Goal: Task Accomplishment & Management: Use online tool/utility

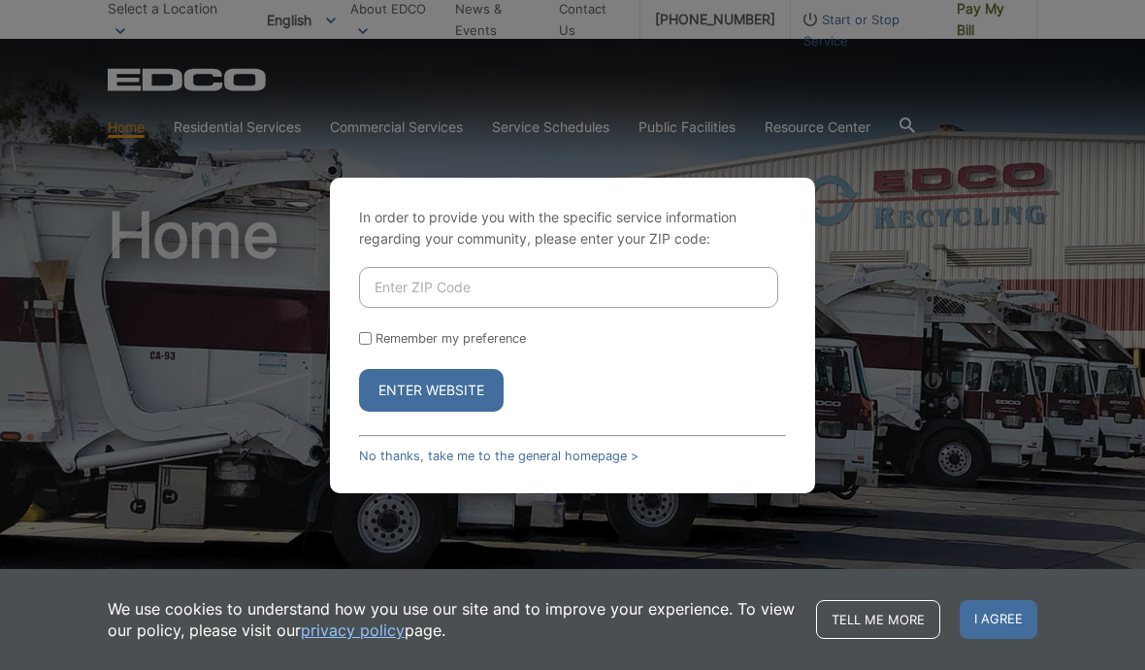
click at [424, 308] on input "Enter ZIP Code" at bounding box center [568, 287] width 419 height 41
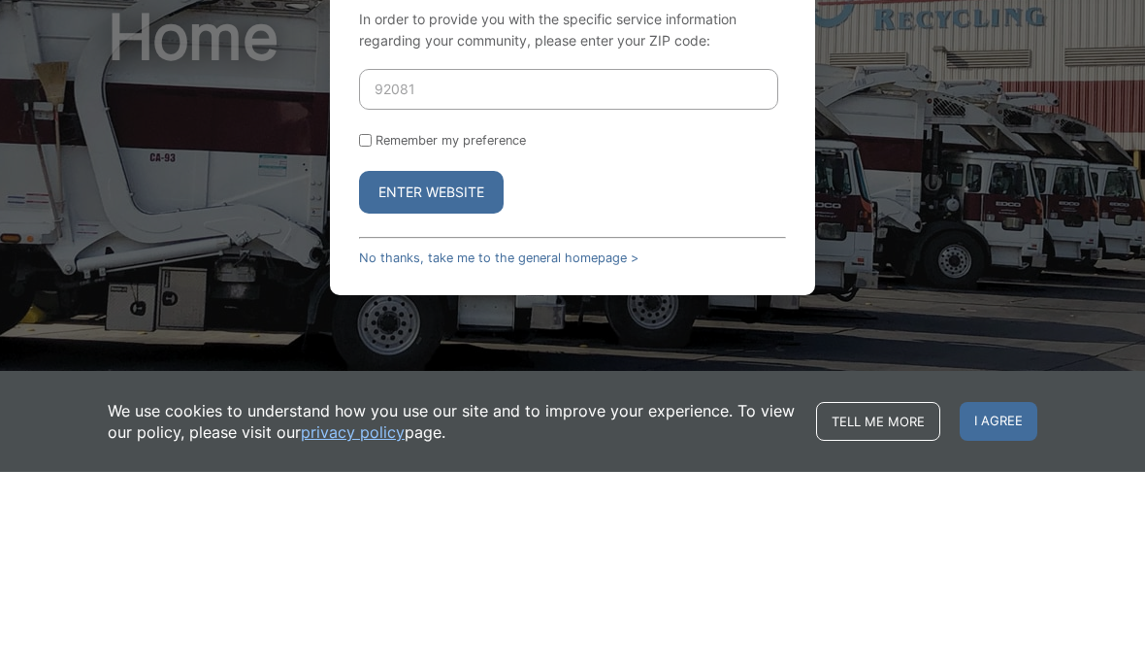
type input "92081"
click at [413, 369] on button "Enter Website" at bounding box center [431, 390] width 145 height 43
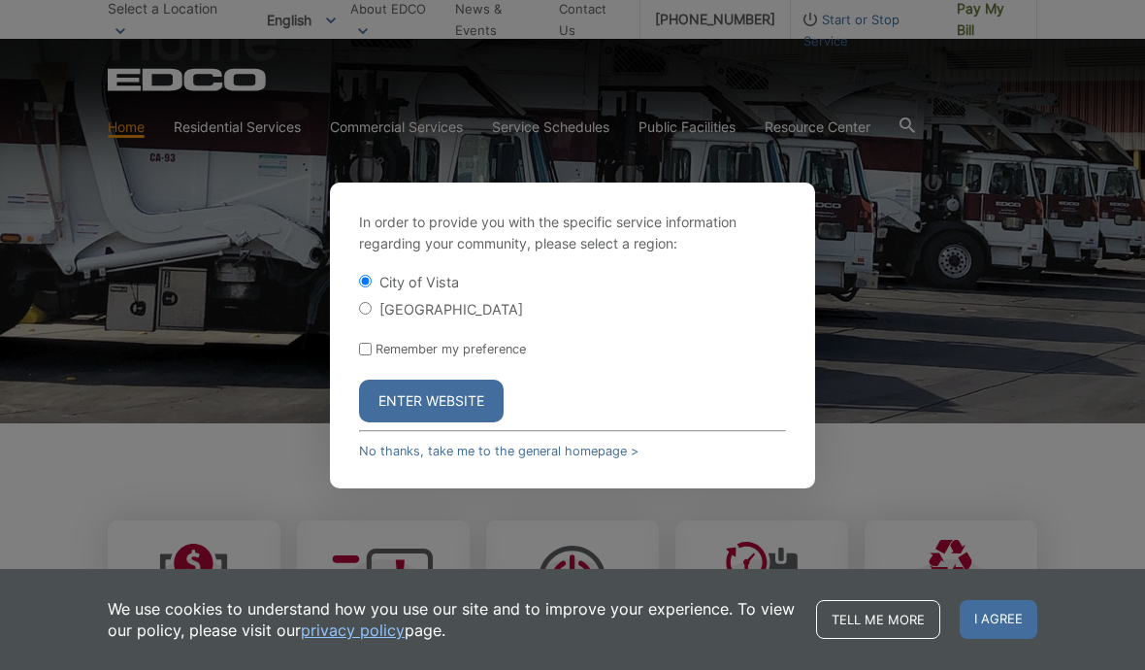
click at [425, 422] on button "Enter Website" at bounding box center [431, 400] width 145 height 43
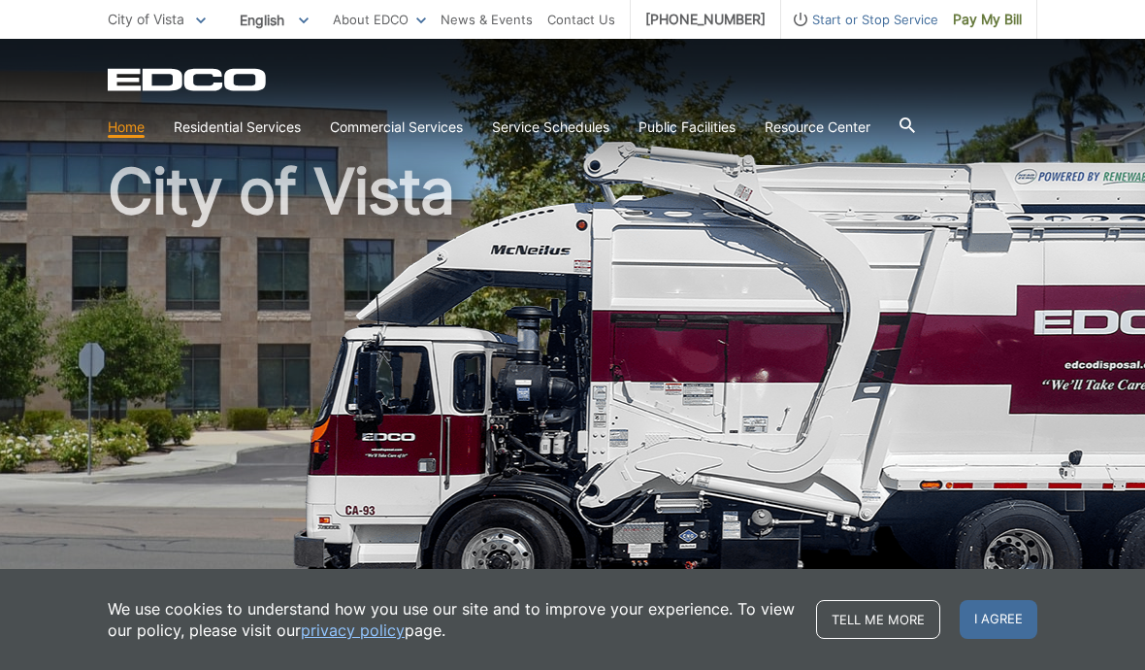
scroll to position [47, 0]
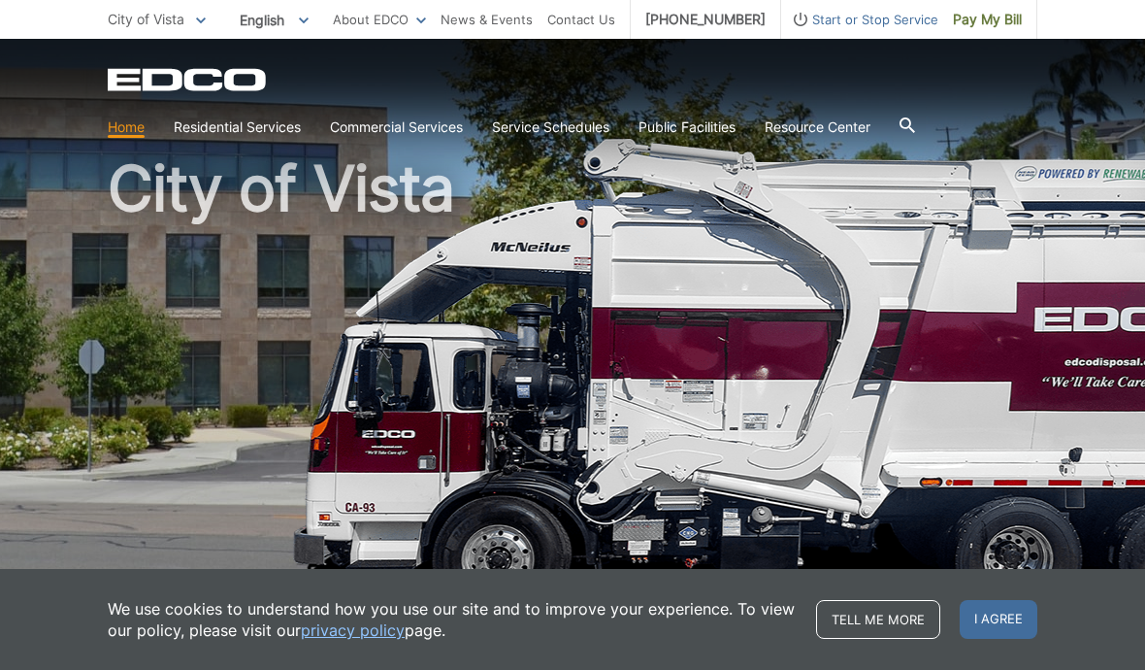
click at [0, 0] on link "Bulky Item Pickup" at bounding box center [0, 0] width 0 height 0
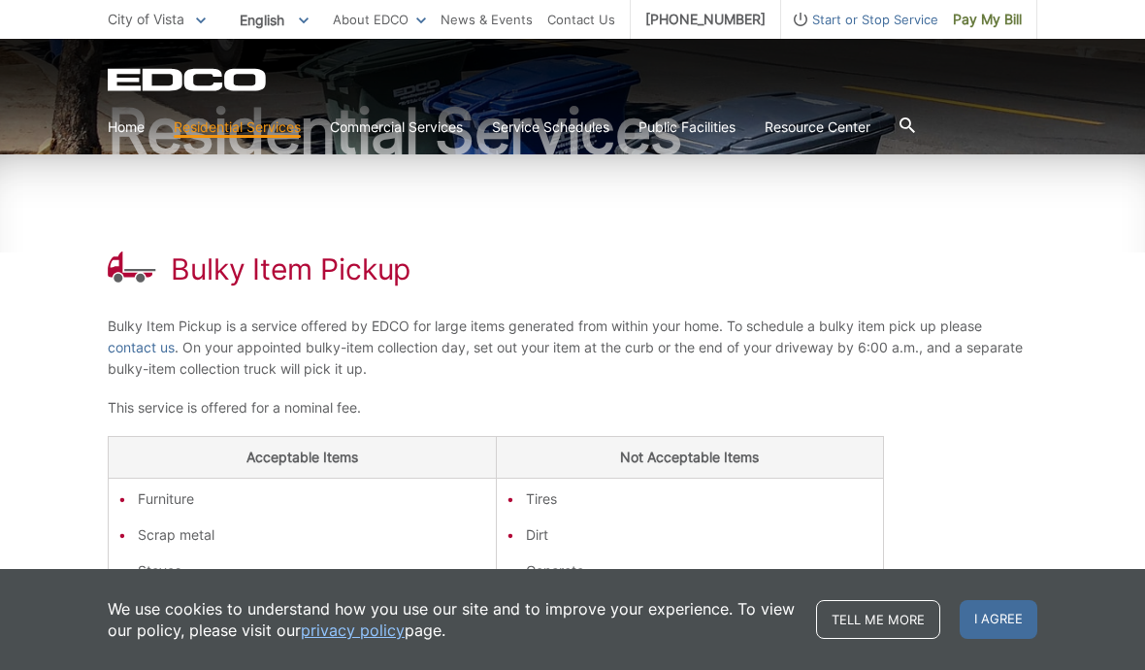
scroll to position [234, 0]
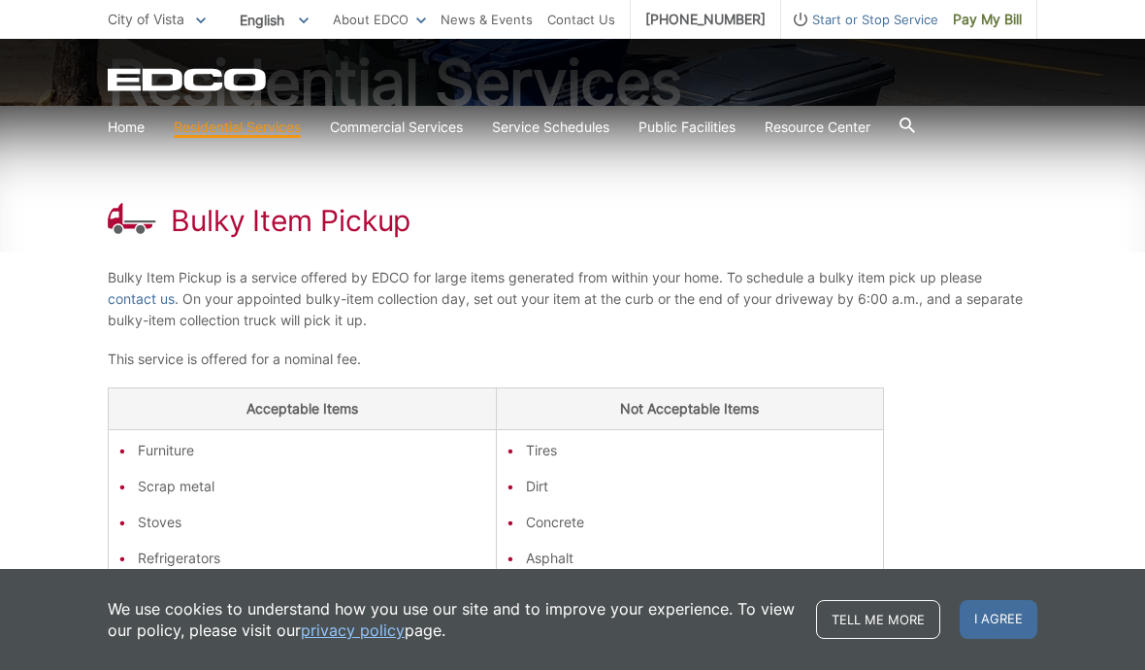
click at [151, 294] on link "contact us" at bounding box center [141, 298] width 67 height 21
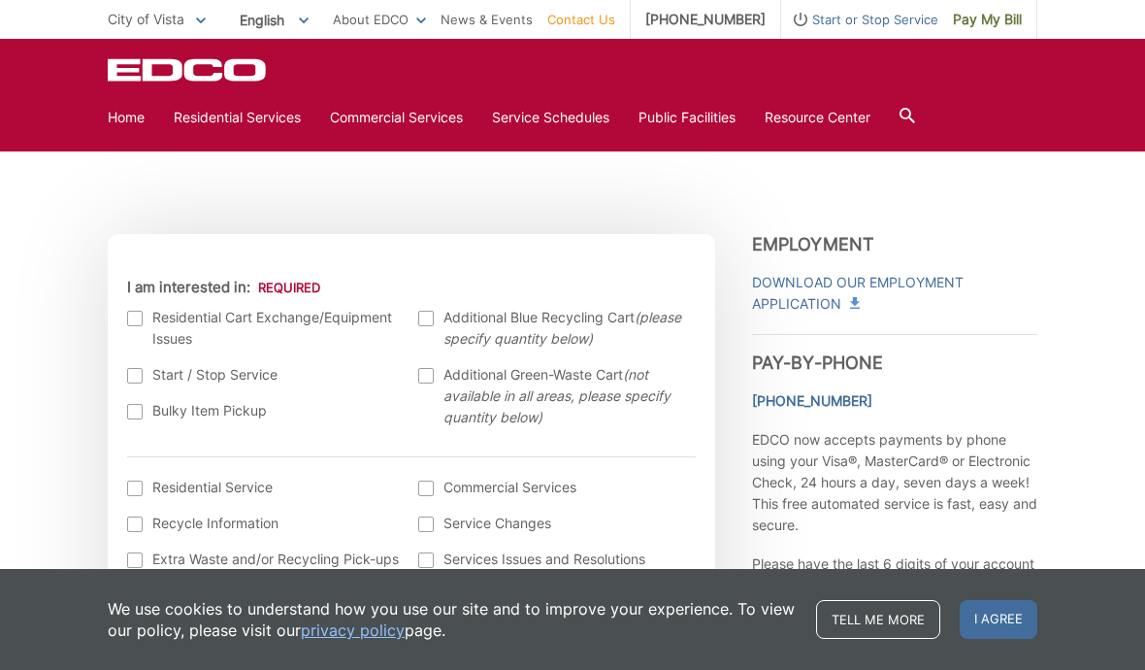
scroll to position [510, 0]
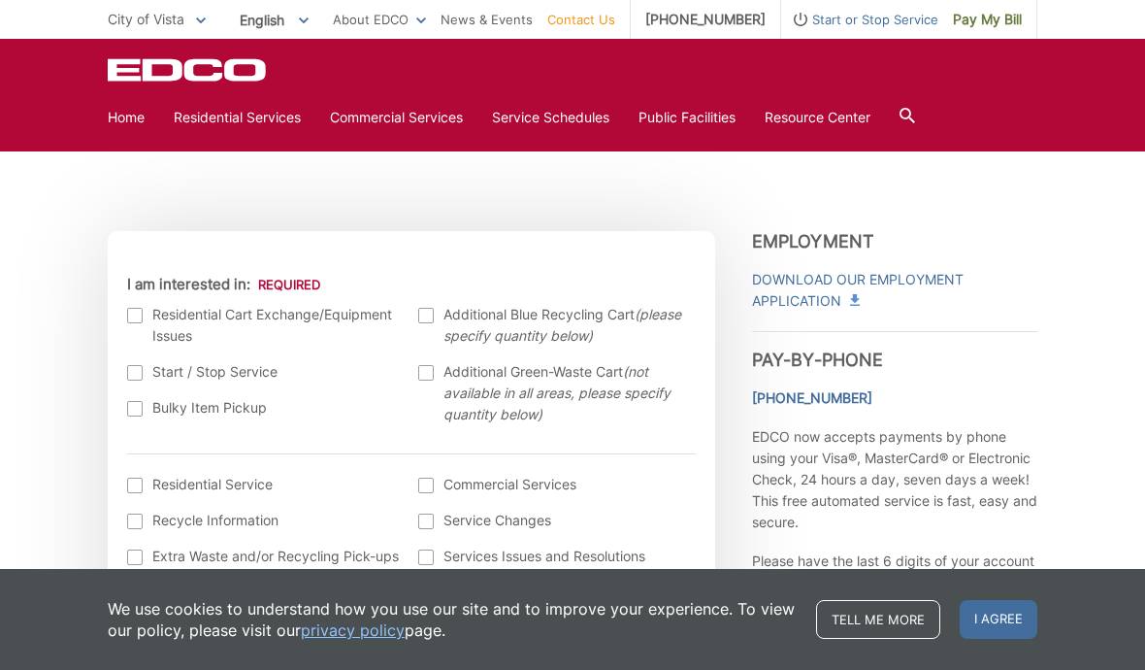
click at [131, 406] on div at bounding box center [135, 409] width 16 height 16
click at [0, 0] on input "Bulky Item Pickup" at bounding box center [0, 0] width 0 height 0
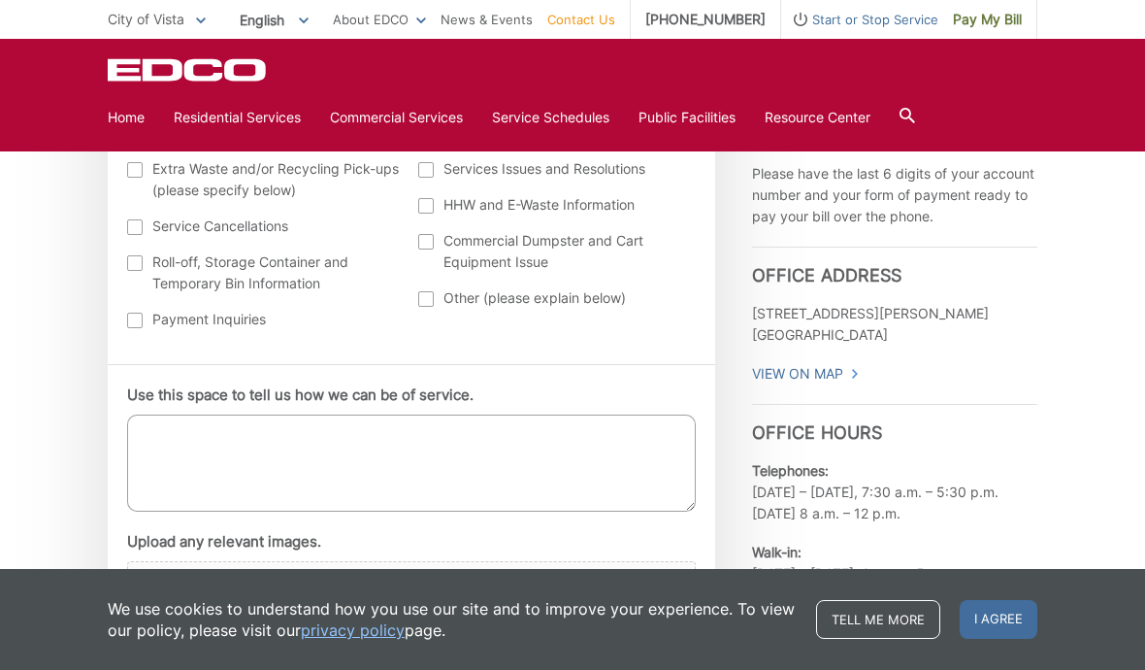
scroll to position [896, 0]
click at [579, 112] on link "Service Schedules" at bounding box center [550, 117] width 117 height 21
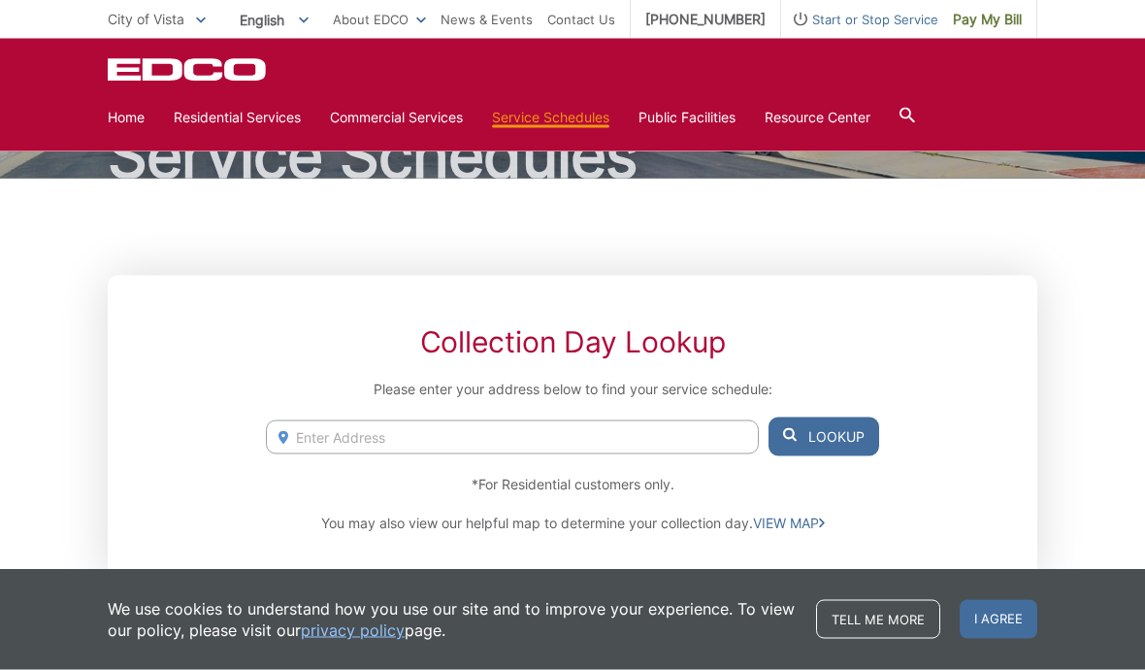
scroll to position [161, 0]
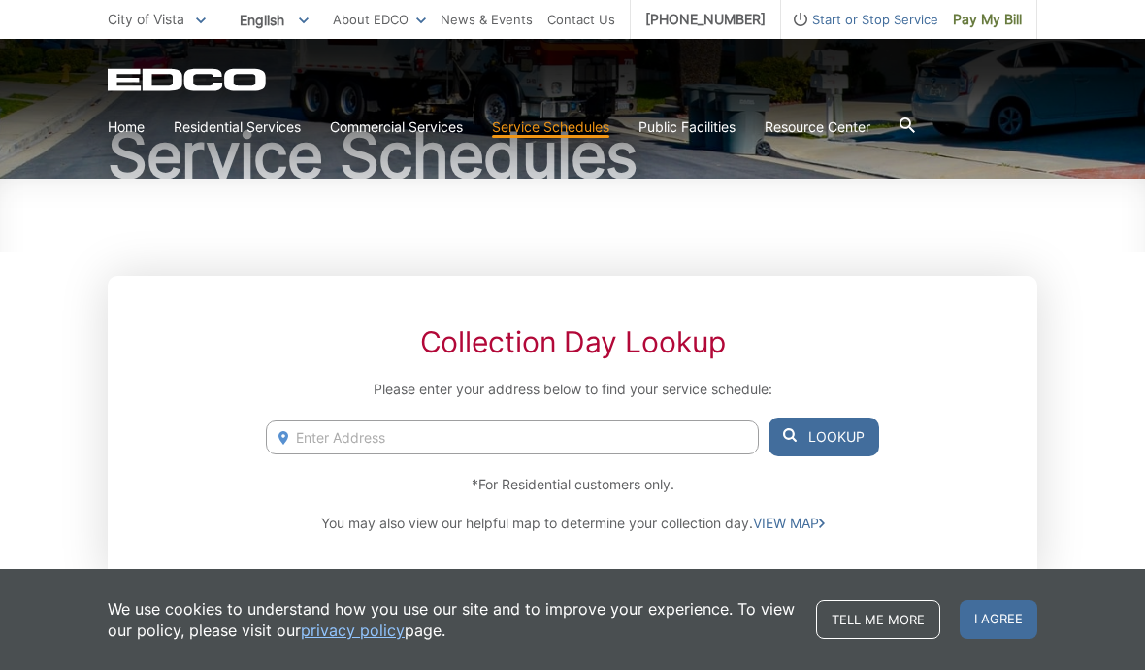
click at [915, 119] on icon at bounding box center [908, 125] width 16 height 16
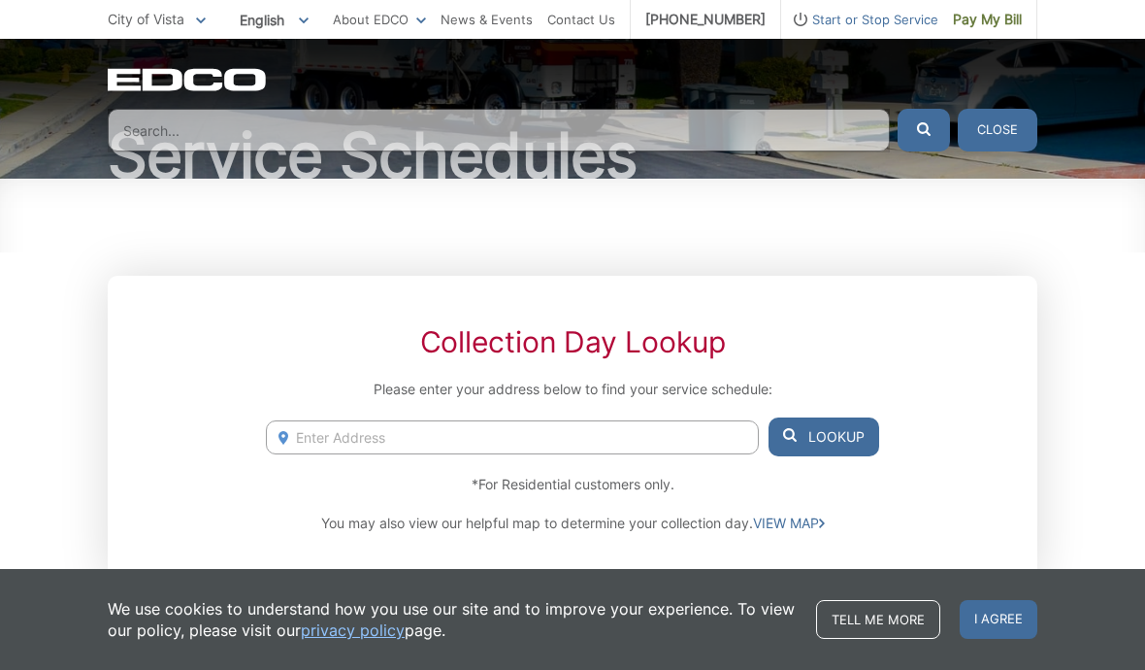
click at [166, 128] on input "Search" at bounding box center [499, 130] width 782 height 43
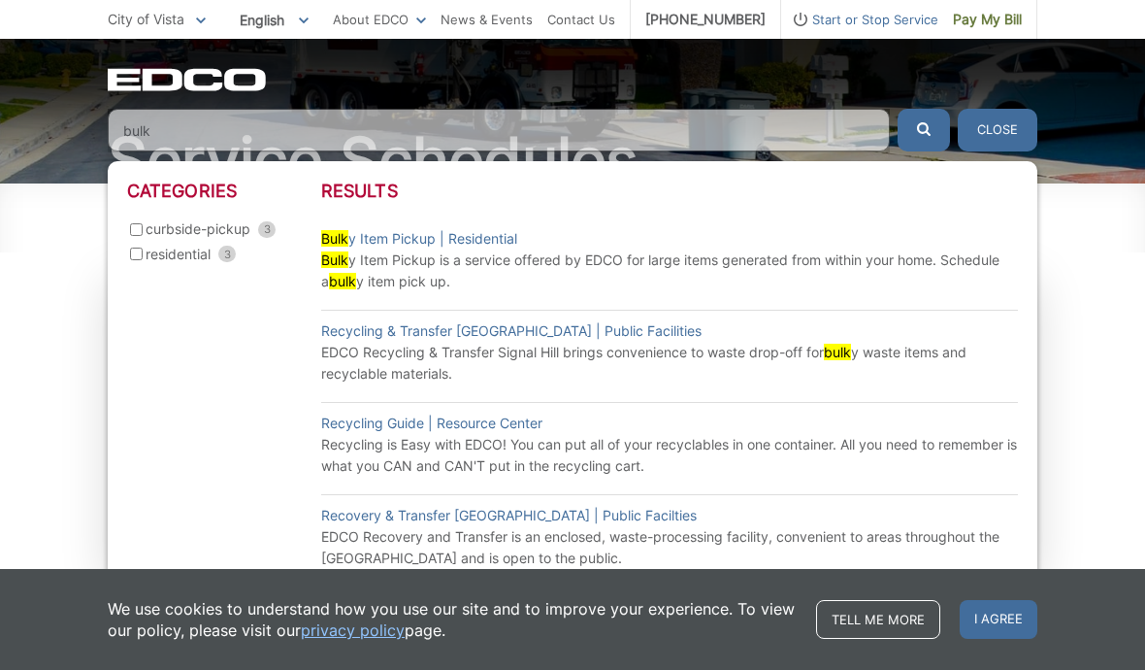
scroll to position [156, 0]
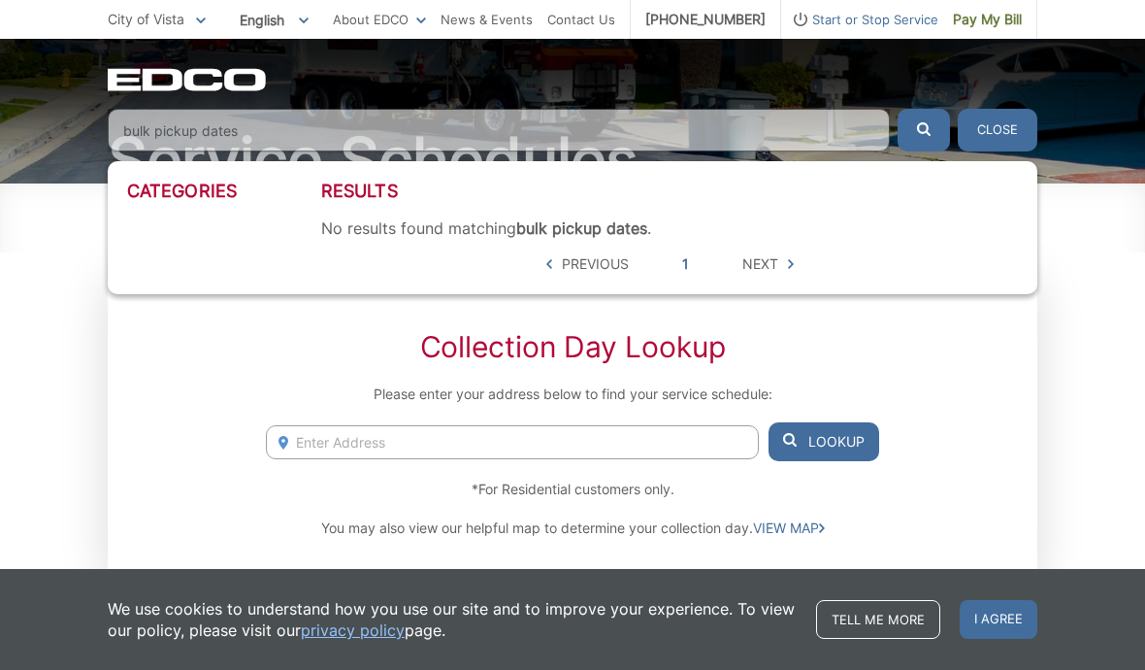
click at [924, 130] on button "submit" at bounding box center [924, 130] width 52 height 43
click at [914, 123] on button "submit" at bounding box center [924, 130] width 52 height 43
click at [686, 259] on link "1" at bounding box center [685, 263] width 7 height 21
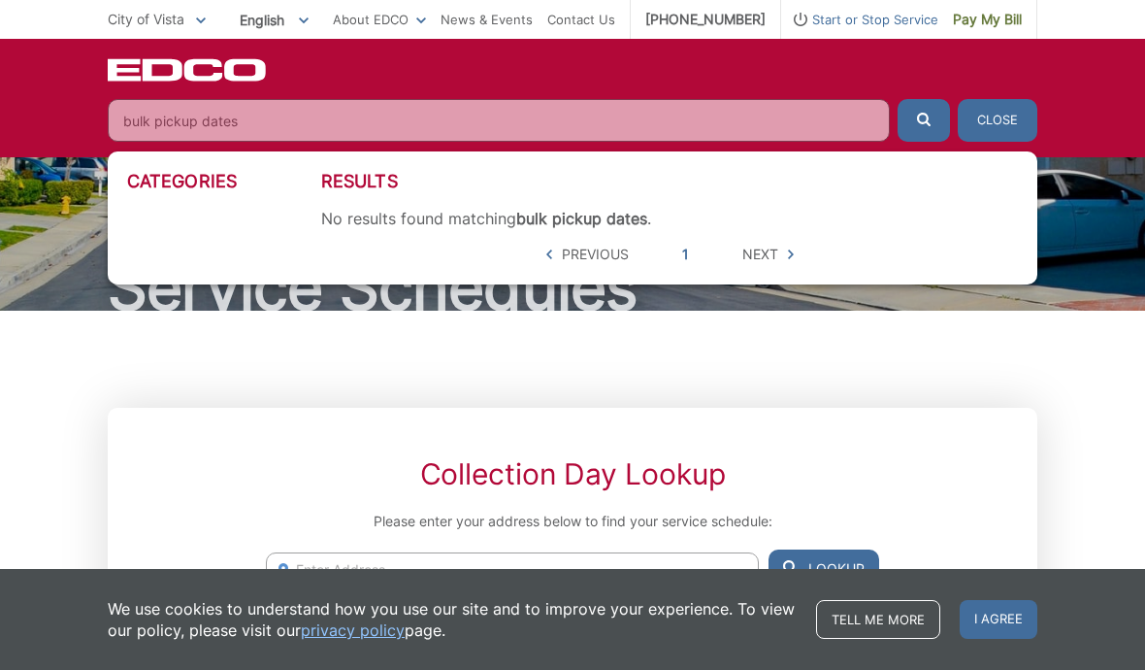
scroll to position [0, 0]
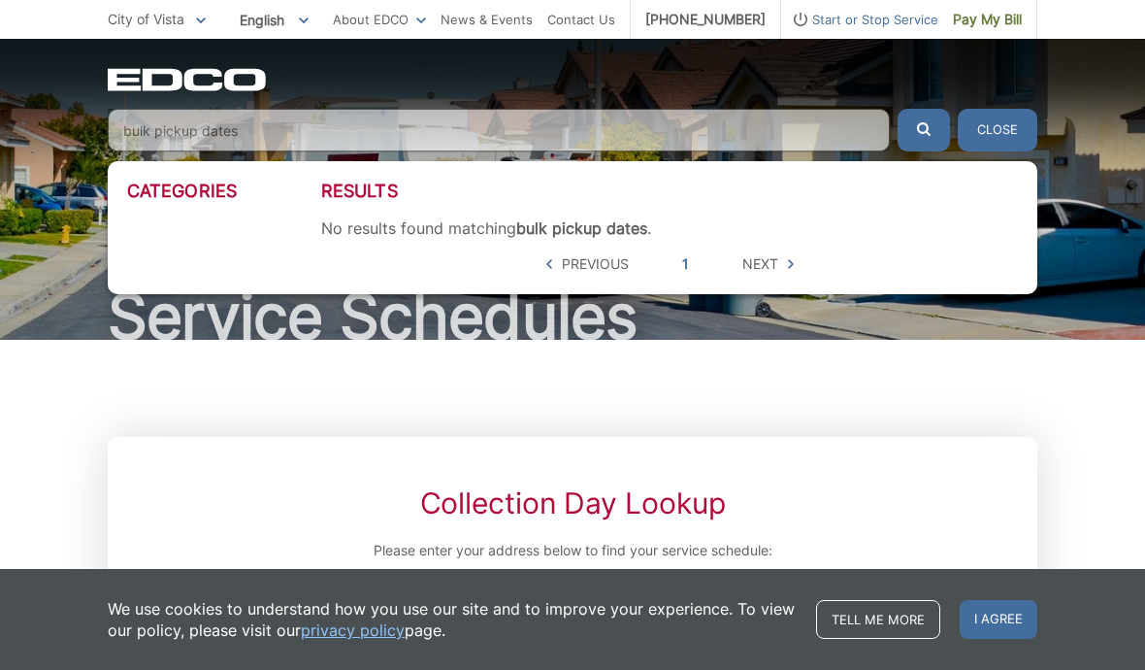
click at [273, 113] on input "bulk pickup dates" at bounding box center [499, 130] width 782 height 43
click at [269, 124] on input "bulk pickup dates" at bounding box center [499, 130] width 782 height 43
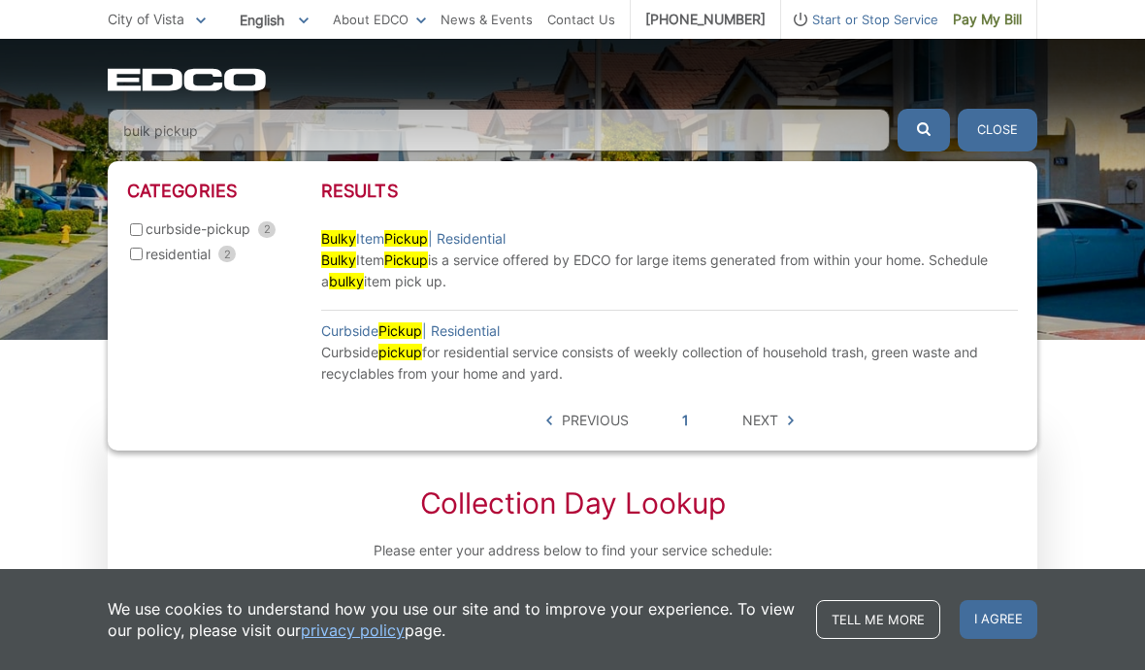
type input "bulk pickup"
click at [924, 130] on button "submit" at bounding box center [924, 130] width 52 height 43
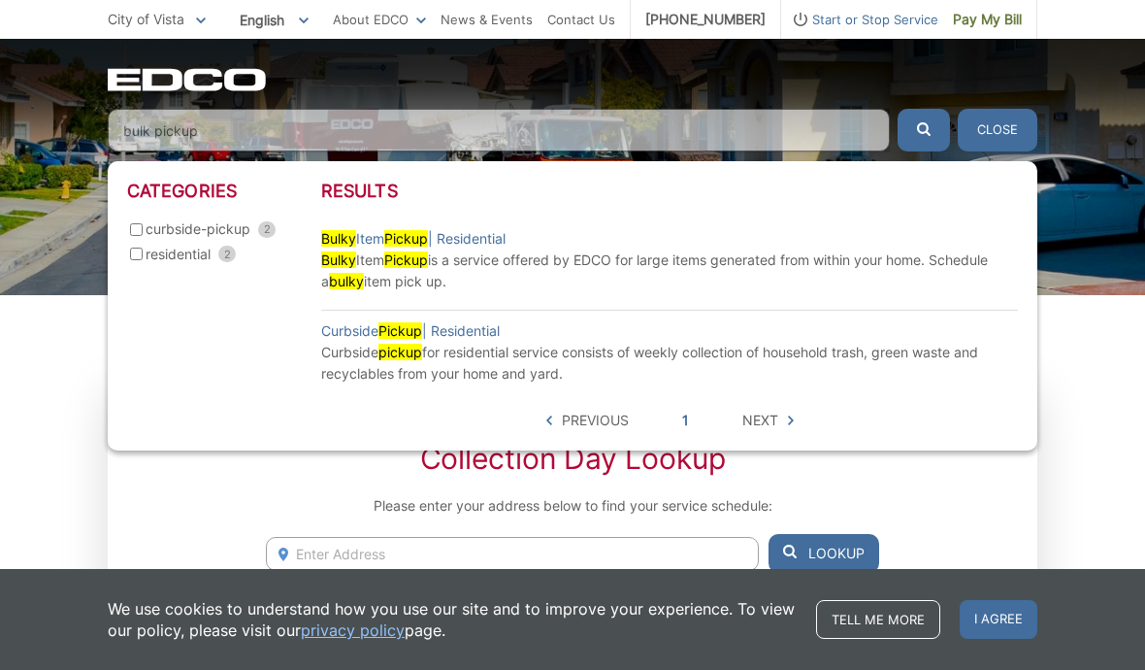
scroll to position [48, 0]
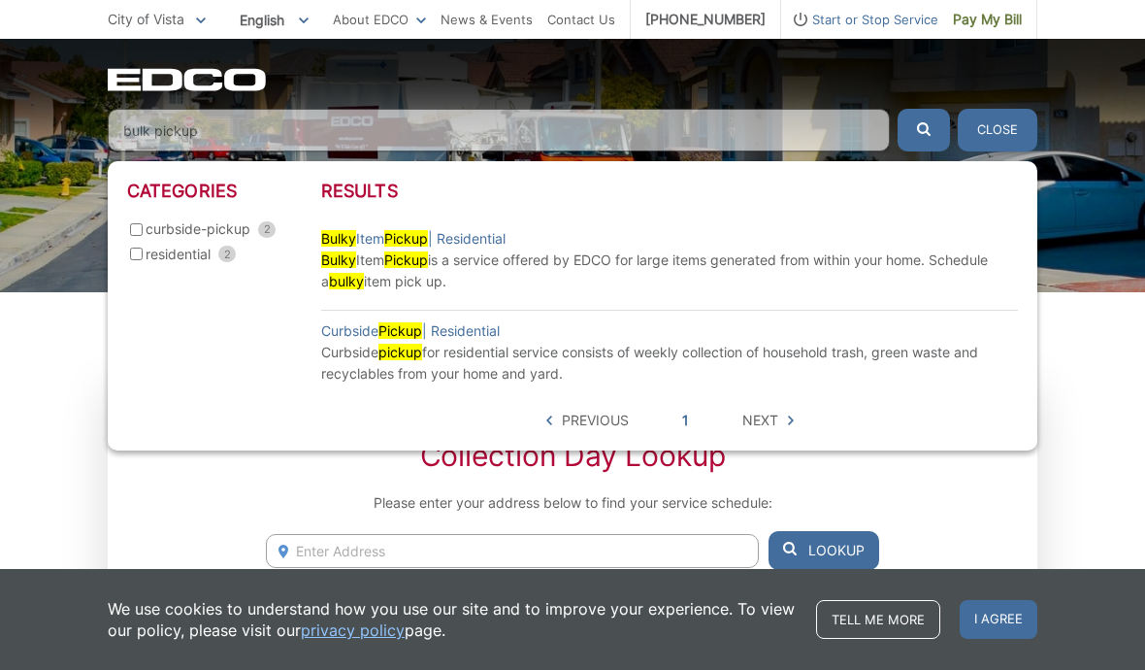
click at [475, 230] on link "Bulky Item Pickup | Residential" at bounding box center [413, 238] width 184 height 21
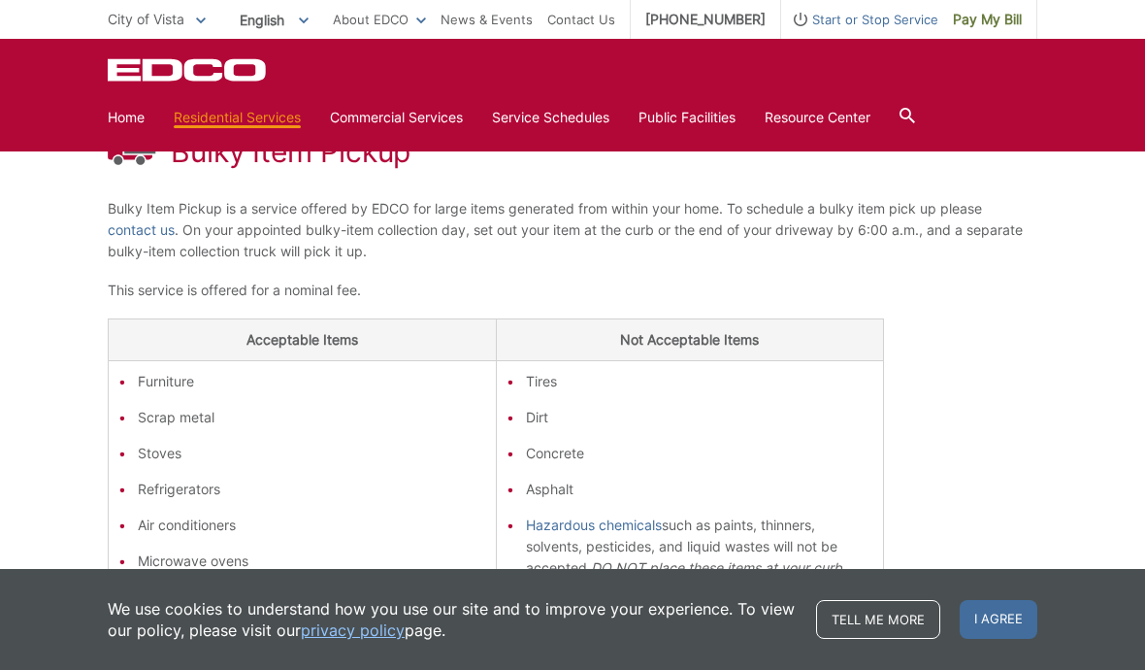
scroll to position [305, 0]
